Goal: Navigation & Orientation: Find specific page/section

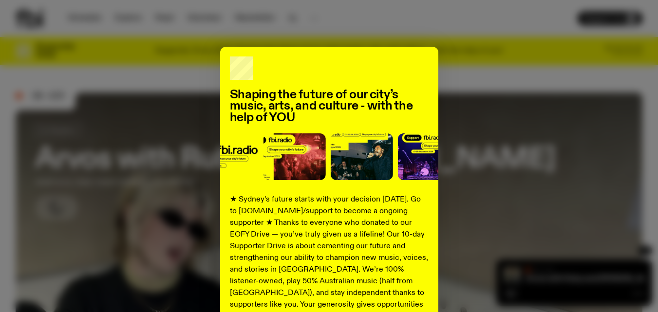
click at [478, 139] on div "Shaping the future of our city’s music, arts, and culture - with the help of YO…" at bounding box center [329, 247] width 627 height 400
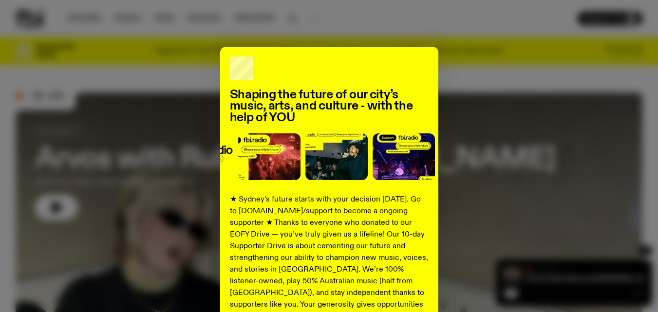
click at [423, 57] on div "Shaping the future of our city’s music, arts, and culture - with the help of YO…" at bounding box center [329, 247] width 218 height 400
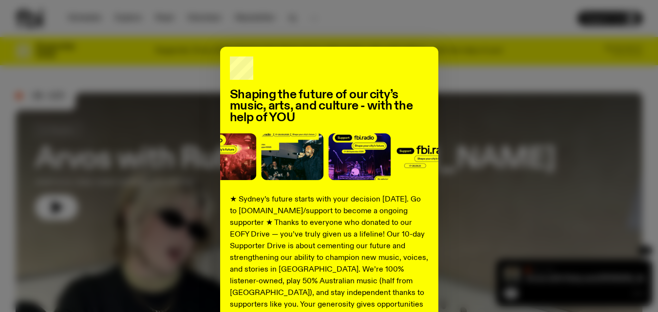
click at [404, 71] on div "Shaping the future of our city’s music, arts, and culture - with the help of YO…" at bounding box center [329, 247] width 218 height 400
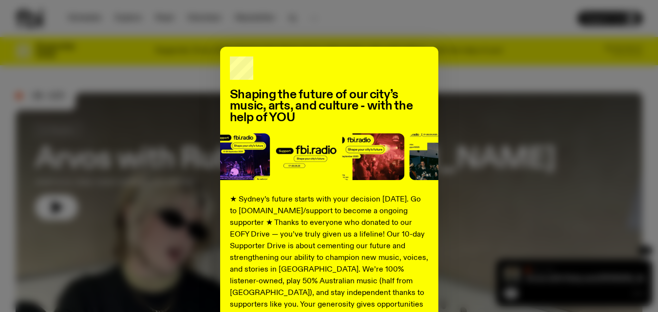
click at [402, 40] on div "Shaping the future of our city’s music, arts, and culture - with the help of YO…" at bounding box center [329, 156] width 658 height 312
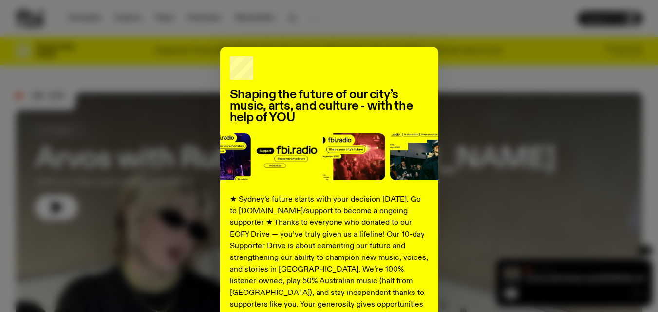
click at [538, 156] on div "Shaping the future of our city’s music, arts, and culture - with the help of YO…" at bounding box center [329, 247] width 627 height 400
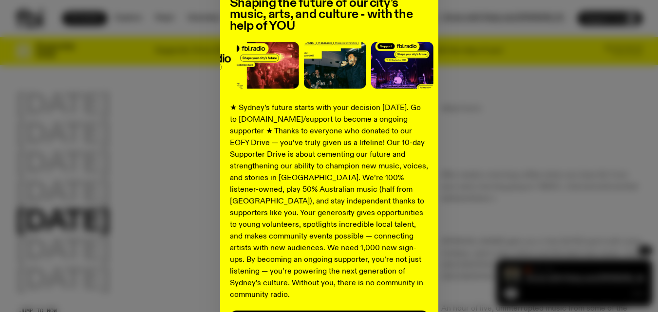
scroll to position [151, 0]
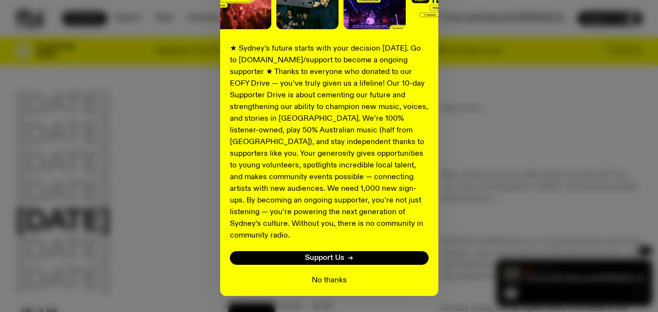
click at [328, 275] on button "No thanks" at bounding box center [329, 281] width 35 height 12
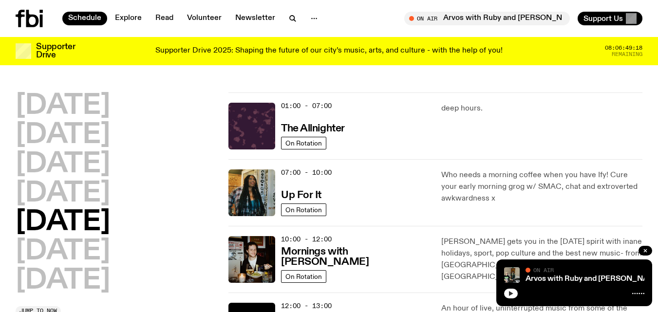
click at [510, 293] on icon "button" at bounding box center [511, 293] width 4 height 5
